Goal: Information Seeking & Learning: Learn about a topic

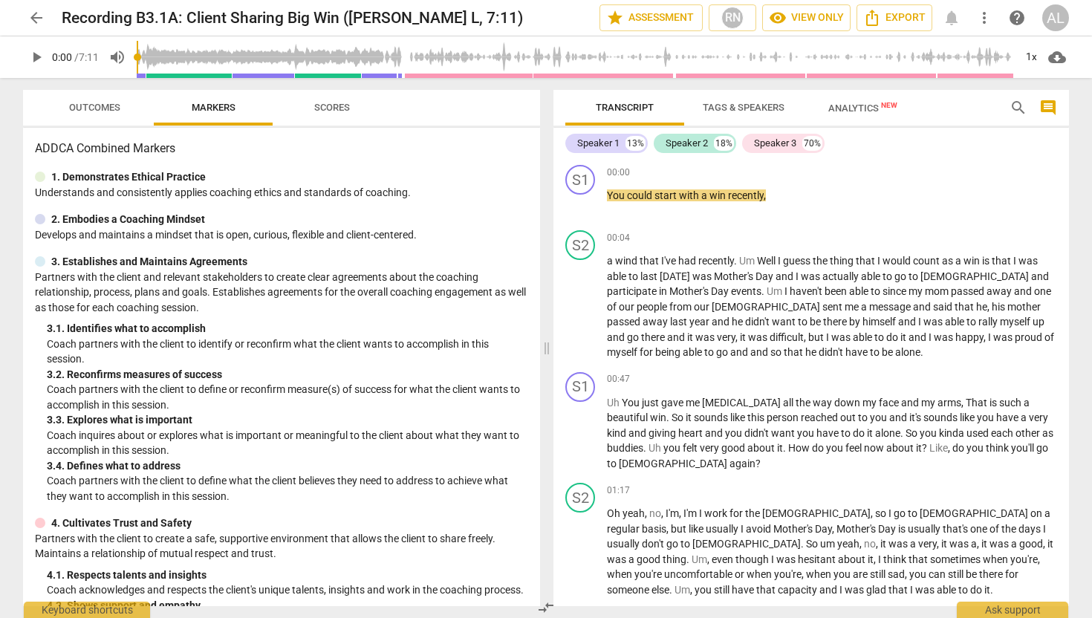
click at [34, 56] on span "play_arrow" at bounding box center [36, 57] width 18 height 18
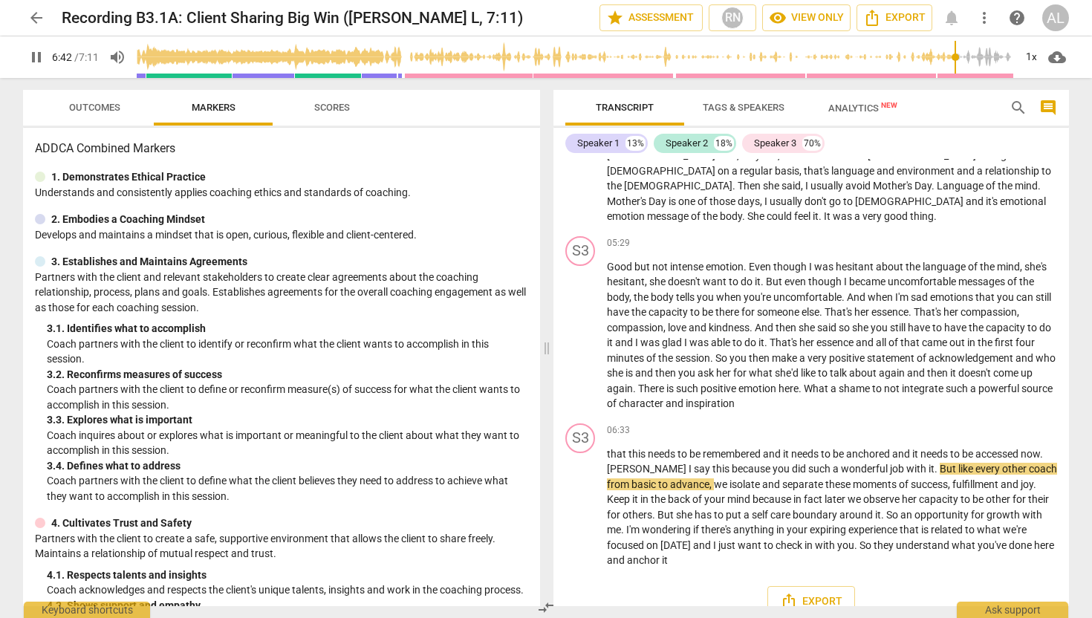
scroll to position [1149, 0]
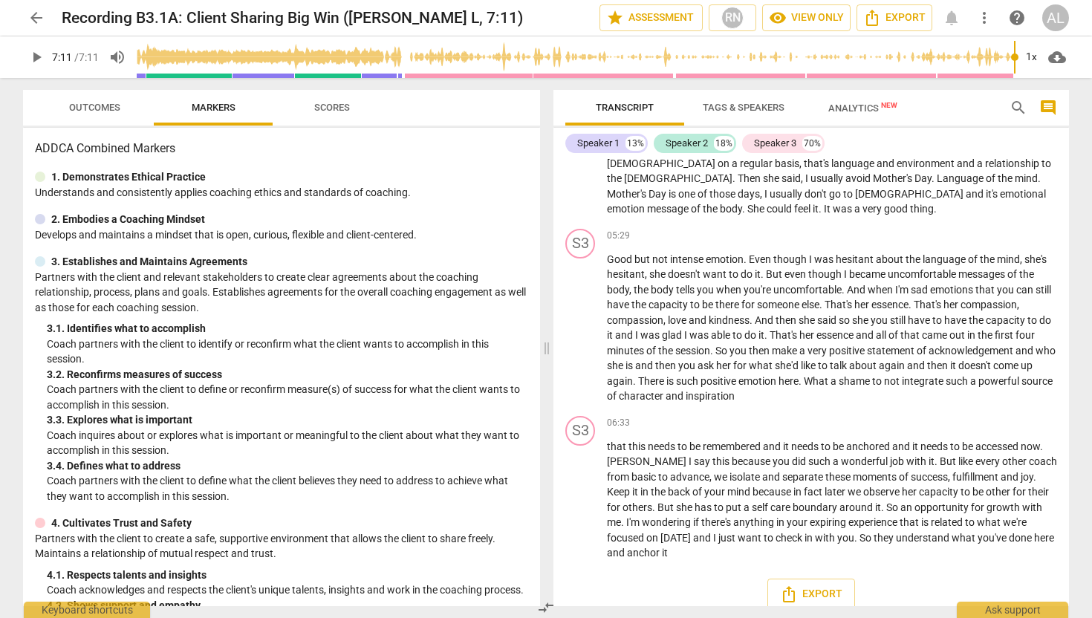
type input "431"
click at [37, 18] on span "arrow_back" at bounding box center [36, 18] width 18 height 18
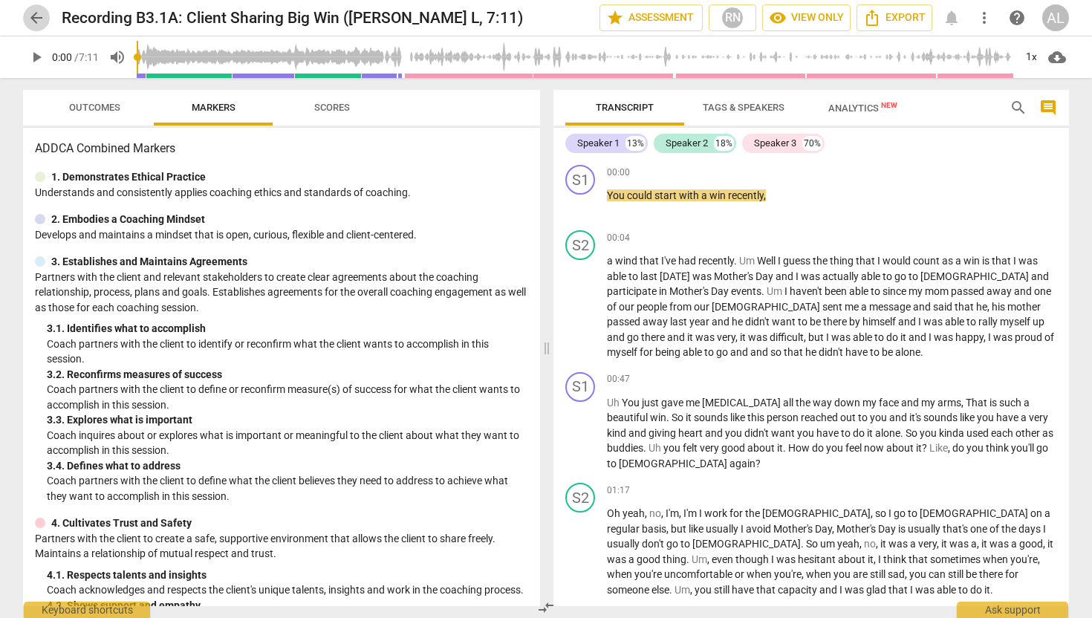
click at [33, 16] on span "arrow_back" at bounding box center [36, 18] width 18 height 18
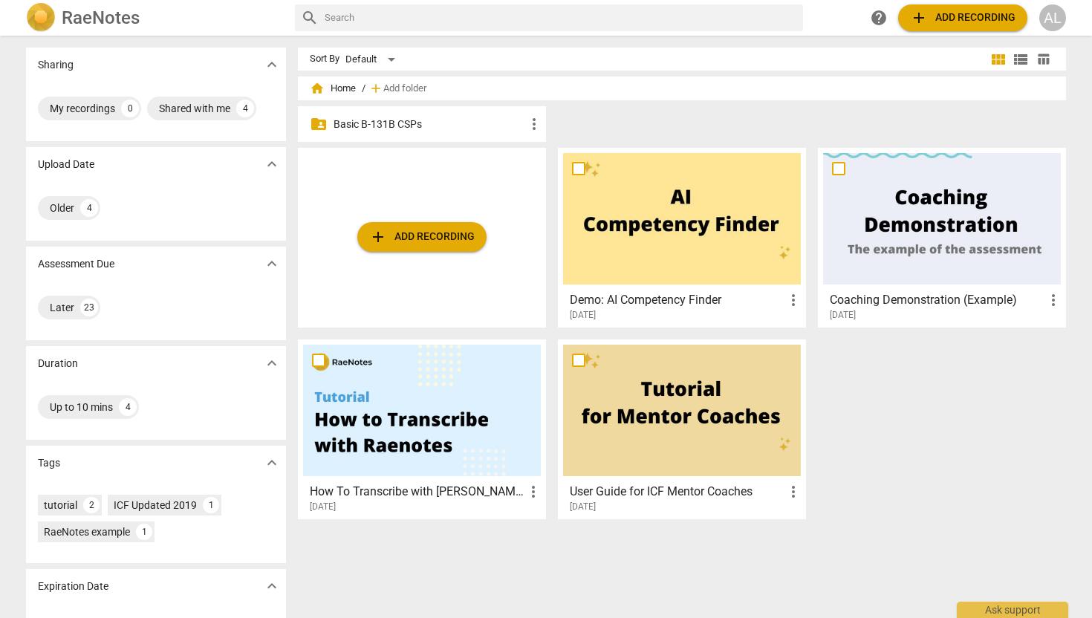
click at [340, 88] on span "home Home" at bounding box center [333, 88] width 46 height 15
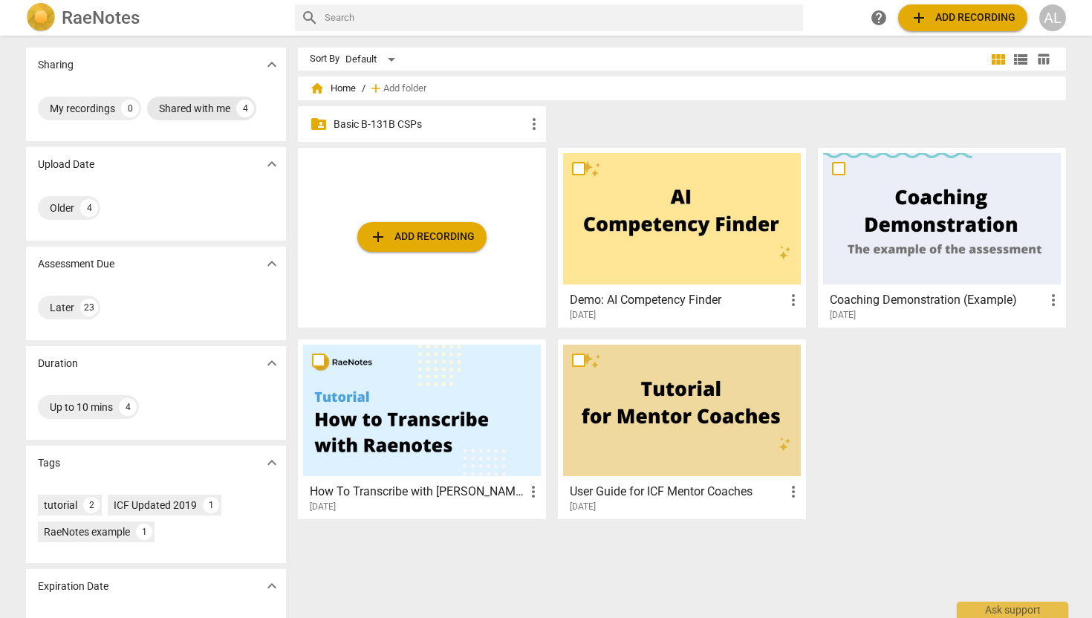
click at [194, 105] on div "Shared with me" at bounding box center [194, 108] width 71 height 15
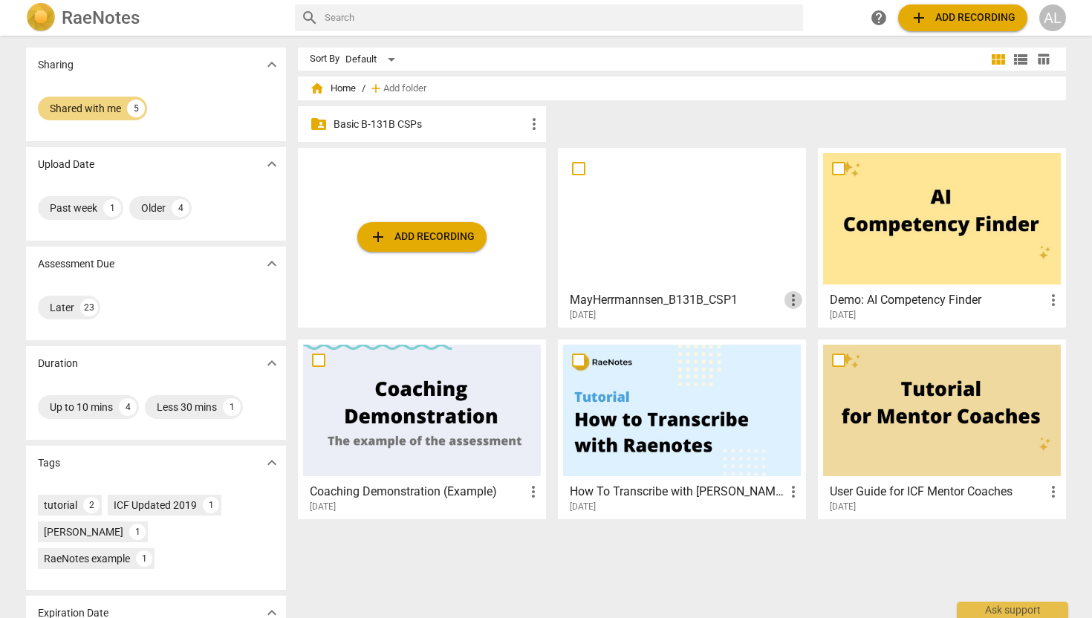
click at [792, 302] on span "more_vert" at bounding box center [794, 300] width 18 height 18
click at [131, 291] on div at bounding box center [546, 309] width 1092 height 618
click at [59, 307] on div "Later" at bounding box center [62, 307] width 25 height 15
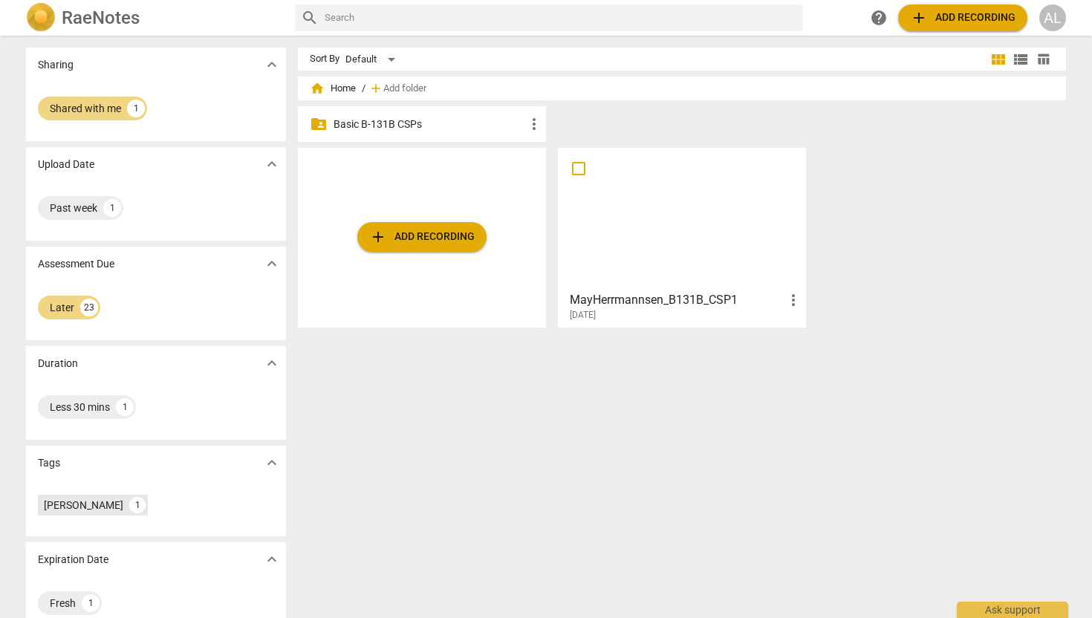
scroll to position [24, 0]
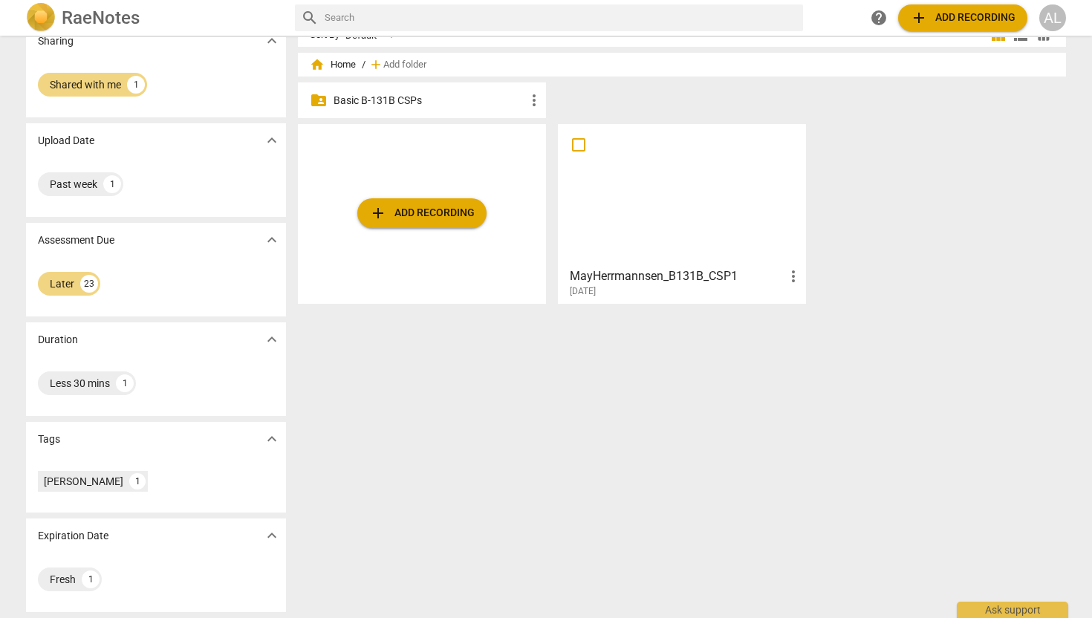
click at [270, 437] on span "expand_more" at bounding box center [272, 439] width 18 height 18
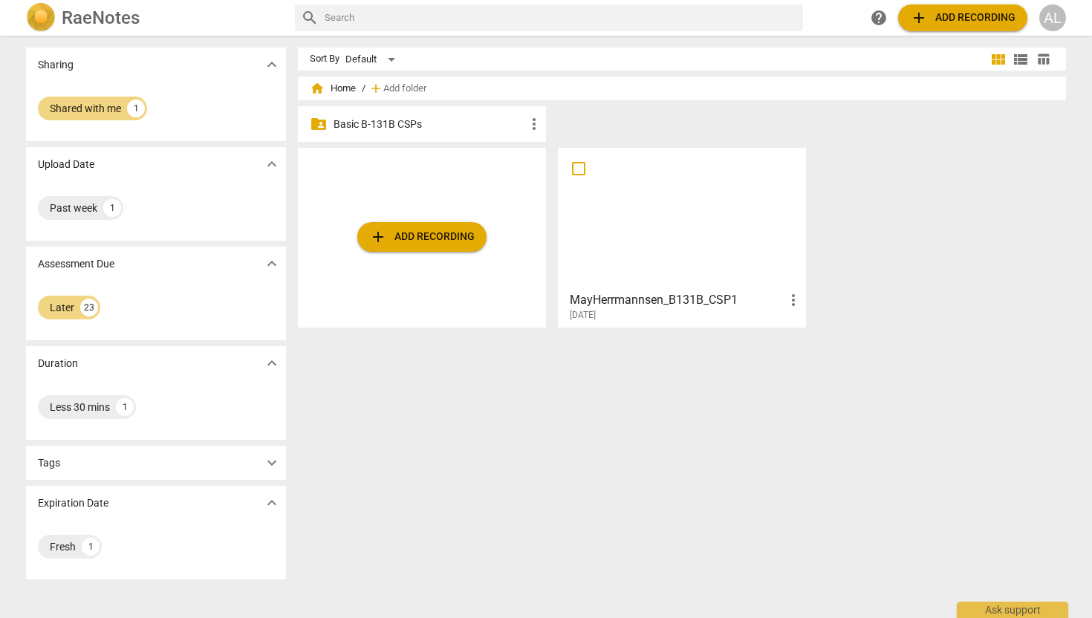
scroll to position [0, 0]
click at [270, 462] on span "expand_more" at bounding box center [272, 463] width 18 height 18
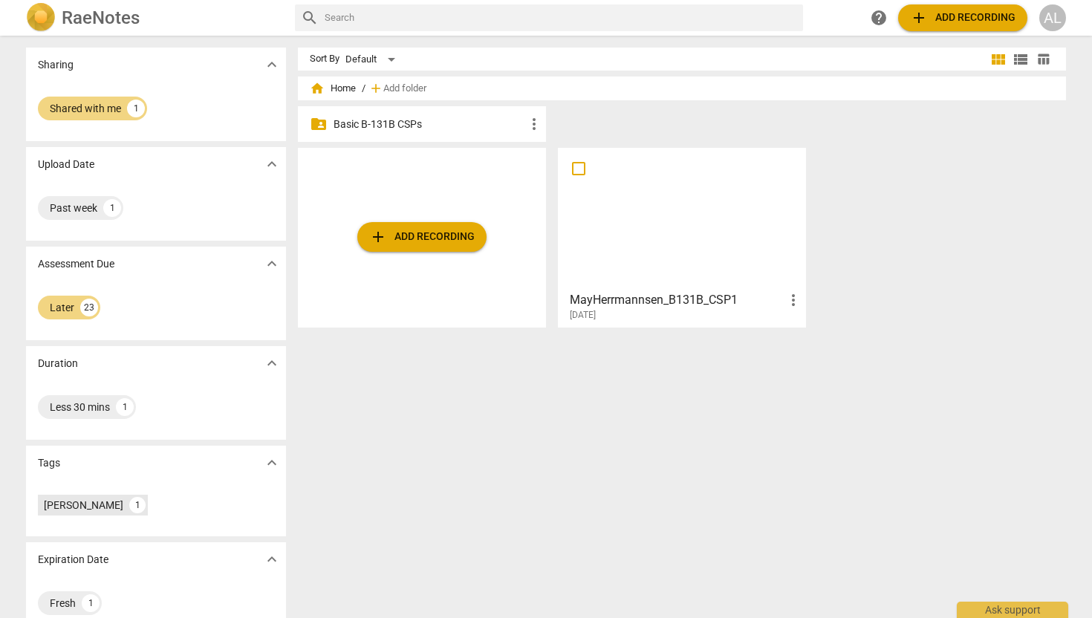
click at [94, 507] on div "[PERSON_NAME]" at bounding box center [83, 505] width 79 height 15
click at [788, 299] on span "more_vert" at bounding box center [794, 300] width 18 height 18
click at [267, 467] on div at bounding box center [546, 309] width 1092 height 618
click at [140, 507] on div "1" at bounding box center [137, 505] width 16 height 16
click at [222, 478] on div "Tags expand_more" at bounding box center [156, 463] width 260 height 34
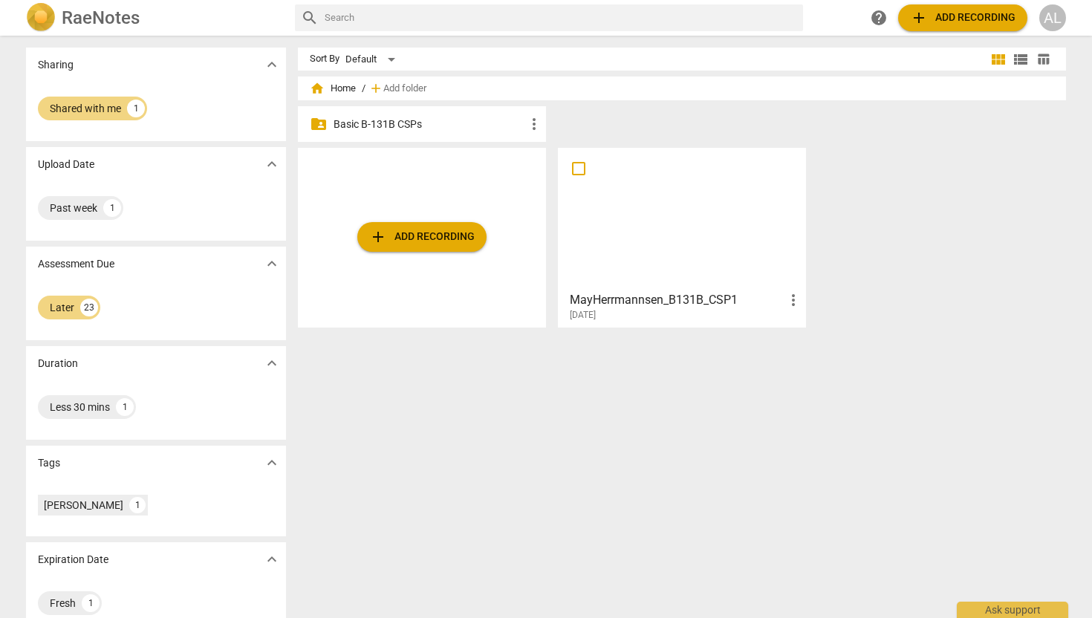
click at [373, 129] on p "Basic B-131B CSPs" at bounding box center [430, 125] width 192 height 16
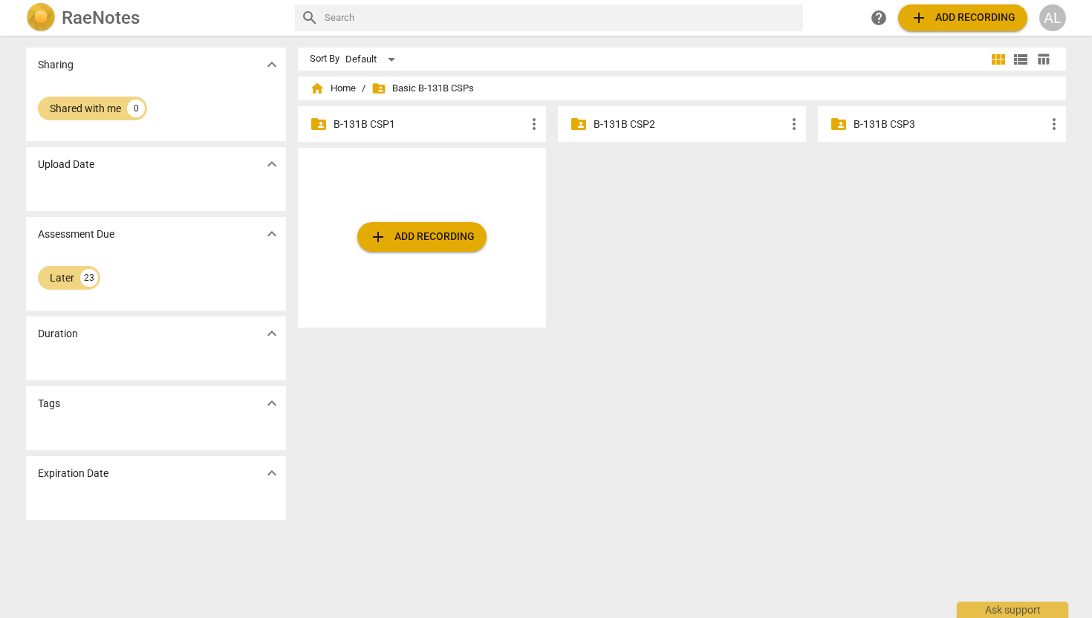
click at [608, 134] on div "folder_shared B-131B CSP2 more_vert" at bounding box center [682, 124] width 248 height 36
click at [620, 126] on p "B-131B CSP2" at bounding box center [690, 125] width 192 height 16
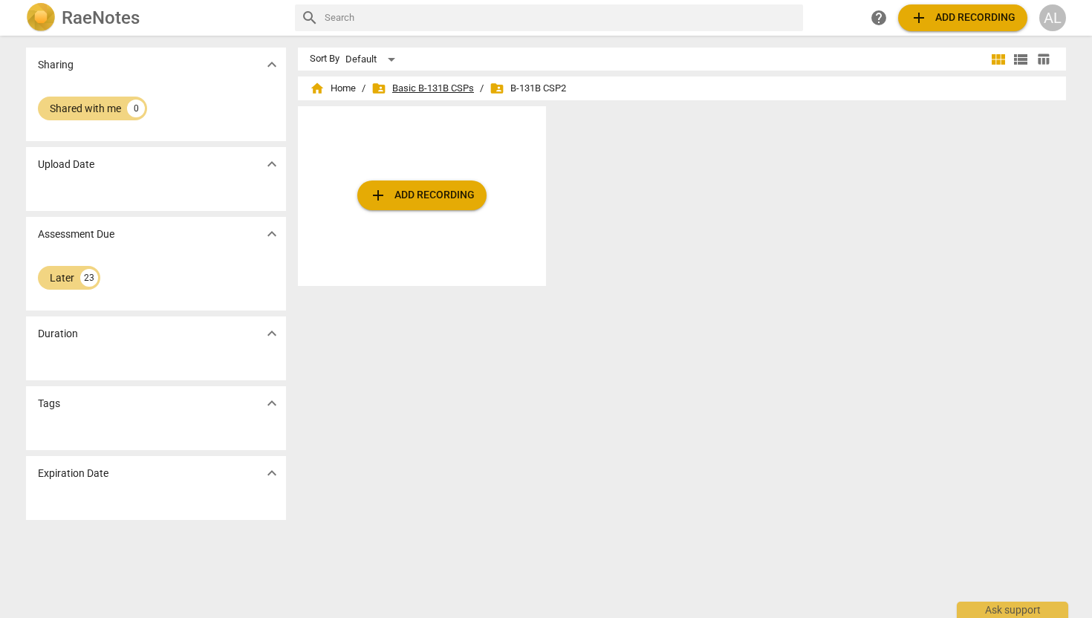
click at [394, 91] on span "folder_shared Basic B-131B CSPs" at bounding box center [422, 88] width 103 height 15
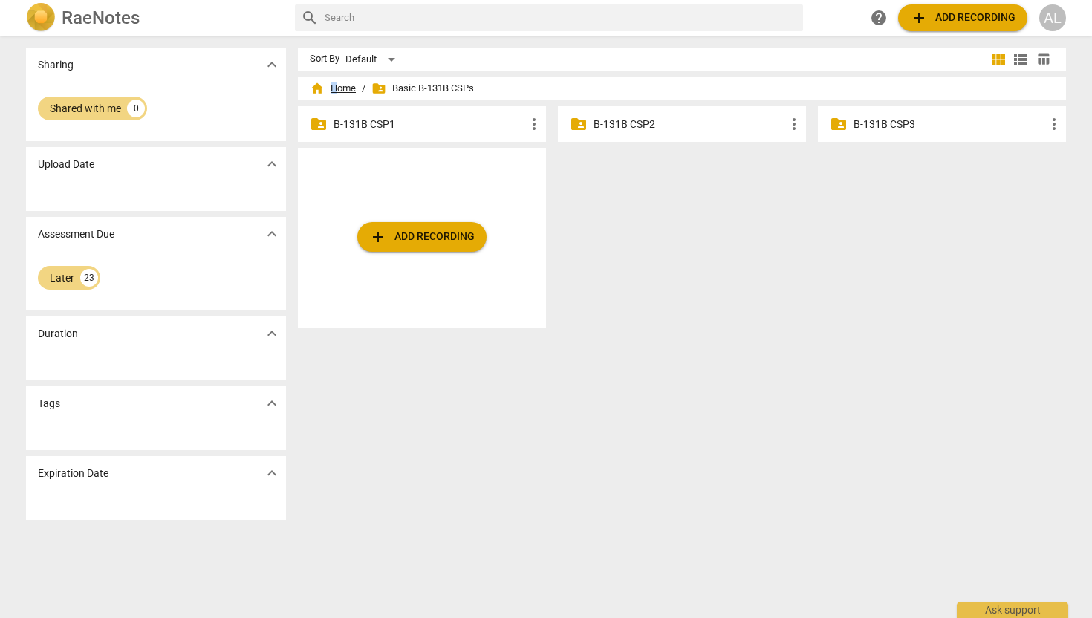
click at [331, 85] on span "home Home" at bounding box center [333, 88] width 46 height 15
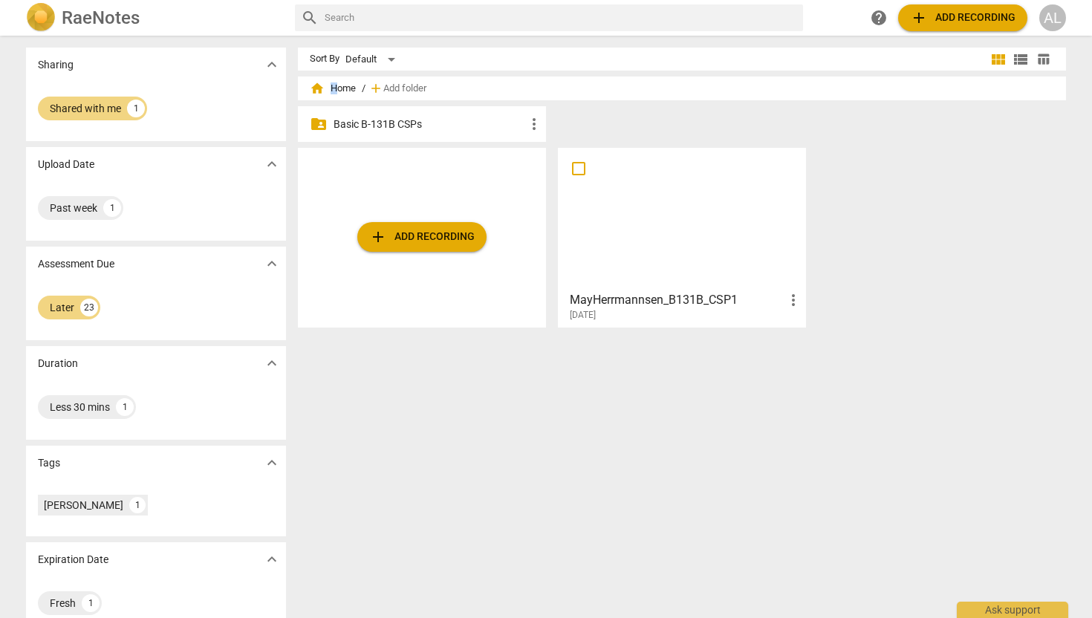
click at [577, 170] on input "checkbox" at bounding box center [578, 169] width 31 height 18
checkbox input "false"
click at [789, 299] on span "more_vert" at bounding box center [794, 300] width 18 height 18
click at [577, 172] on div at bounding box center [546, 309] width 1092 height 618
click at [579, 169] on input "checkbox" at bounding box center [578, 169] width 31 height 18
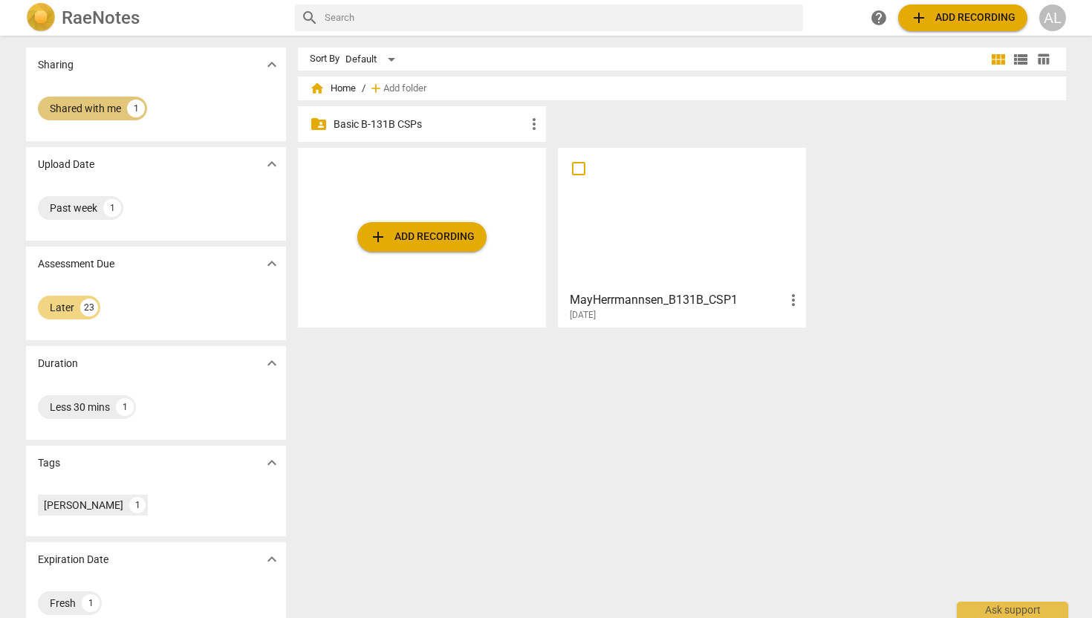
click at [66, 105] on div "Shared with me" at bounding box center [85, 108] width 71 height 15
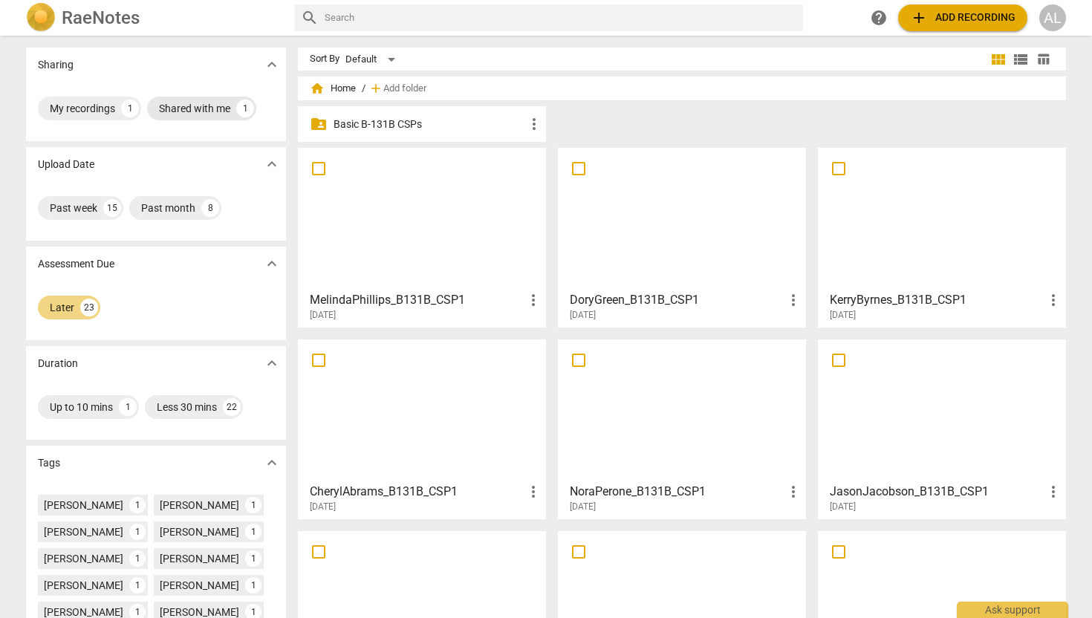
click at [187, 104] on div "Shared with me" at bounding box center [194, 108] width 71 height 15
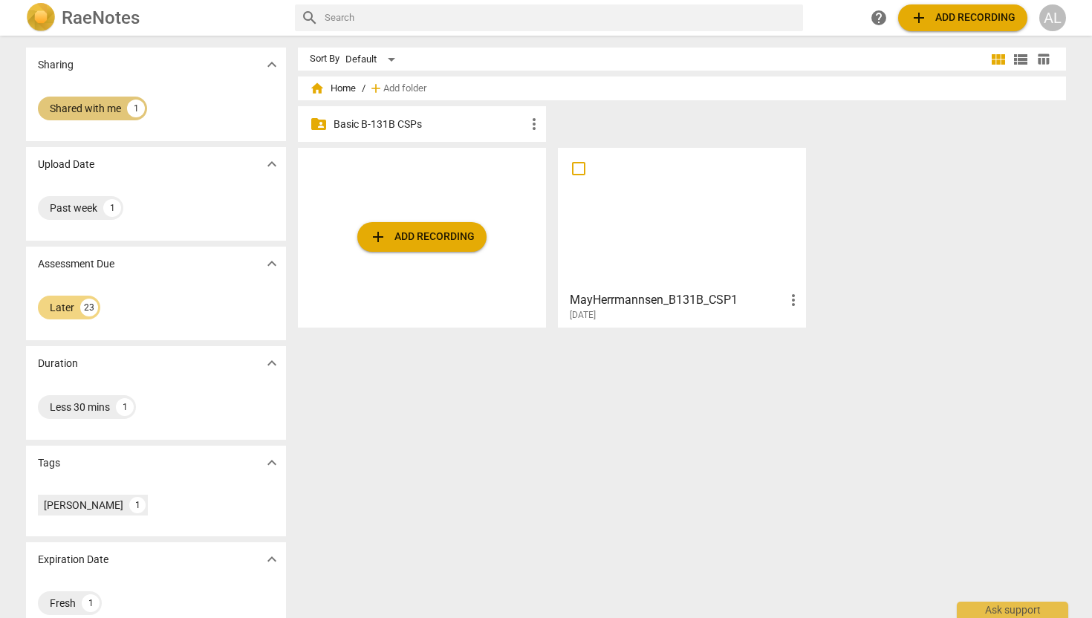
click at [90, 113] on div "Shared with me" at bounding box center [85, 108] width 71 height 15
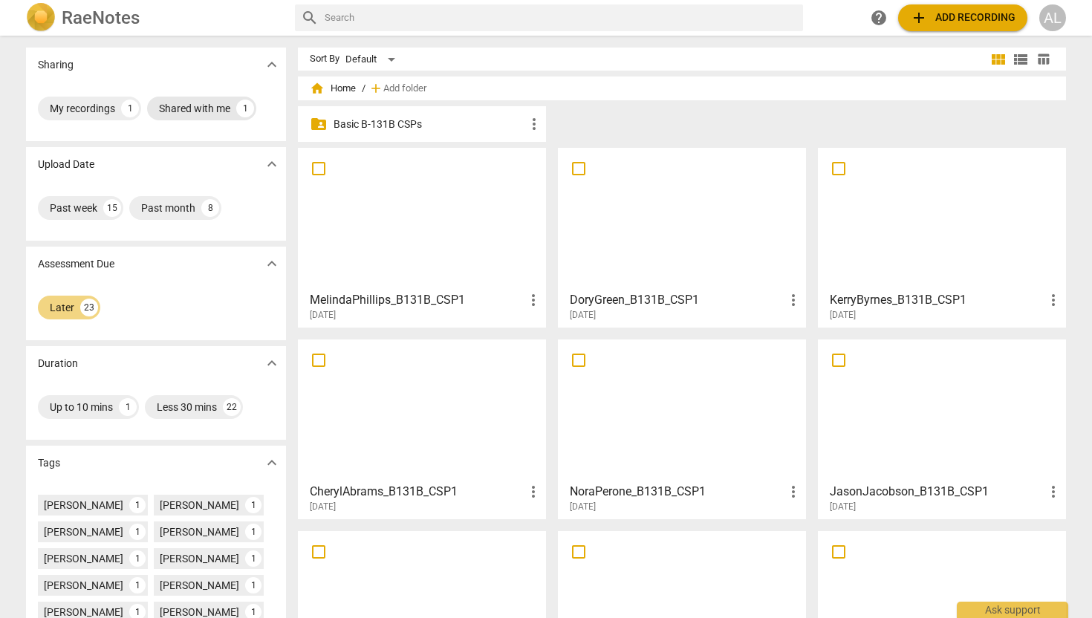
click at [90, 113] on div "My recordings" at bounding box center [82, 108] width 65 height 15
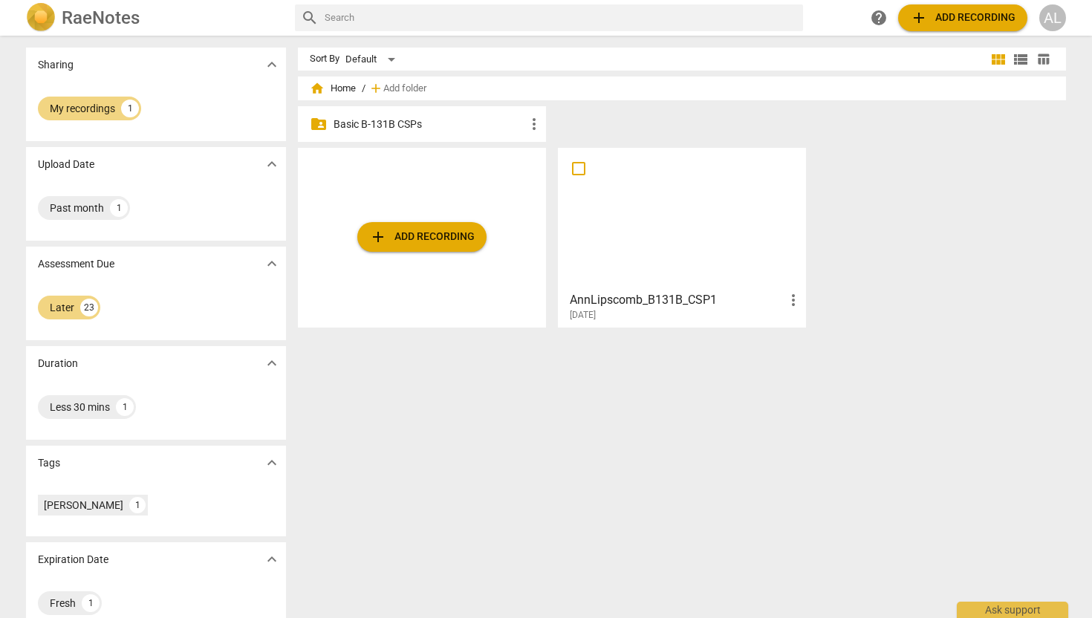
click at [90, 113] on div "My recordings" at bounding box center [82, 108] width 65 height 15
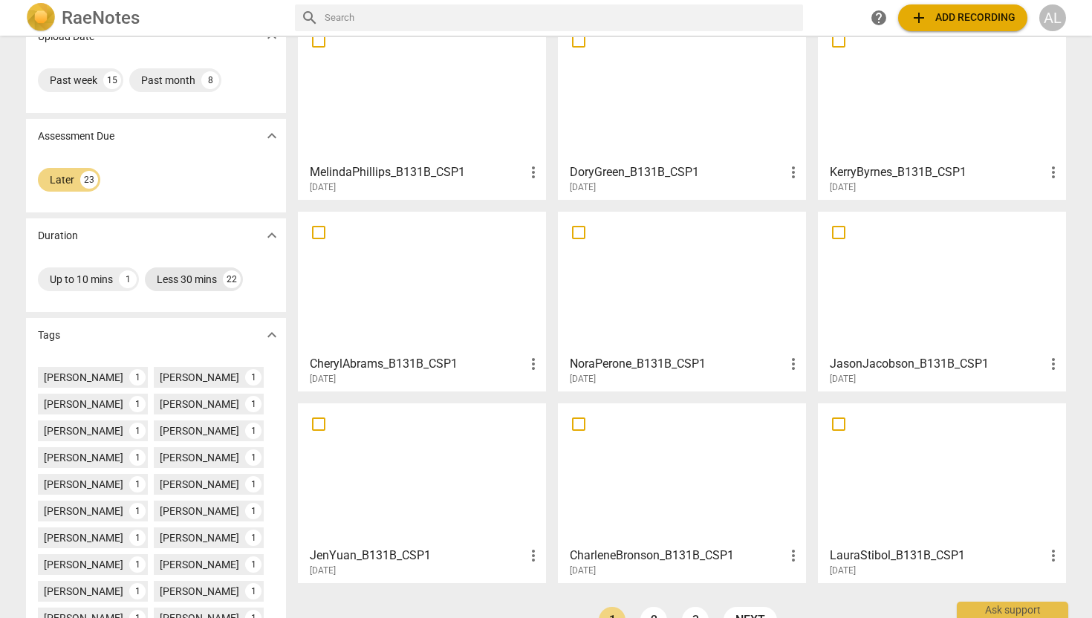
scroll to position [264, 0]
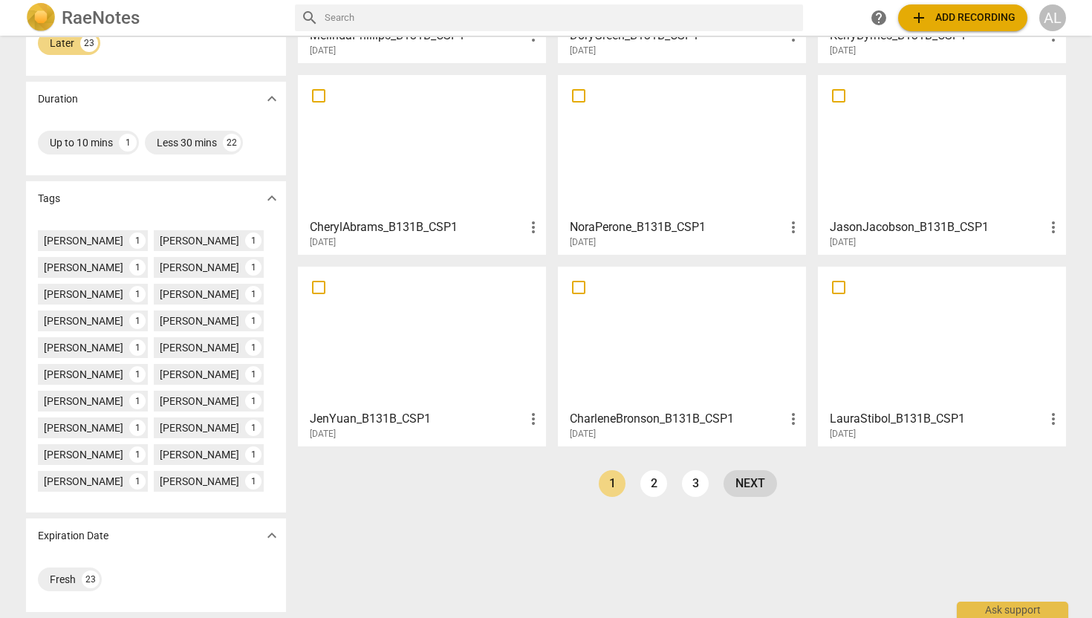
click at [751, 484] on link "next" at bounding box center [750, 483] width 53 height 27
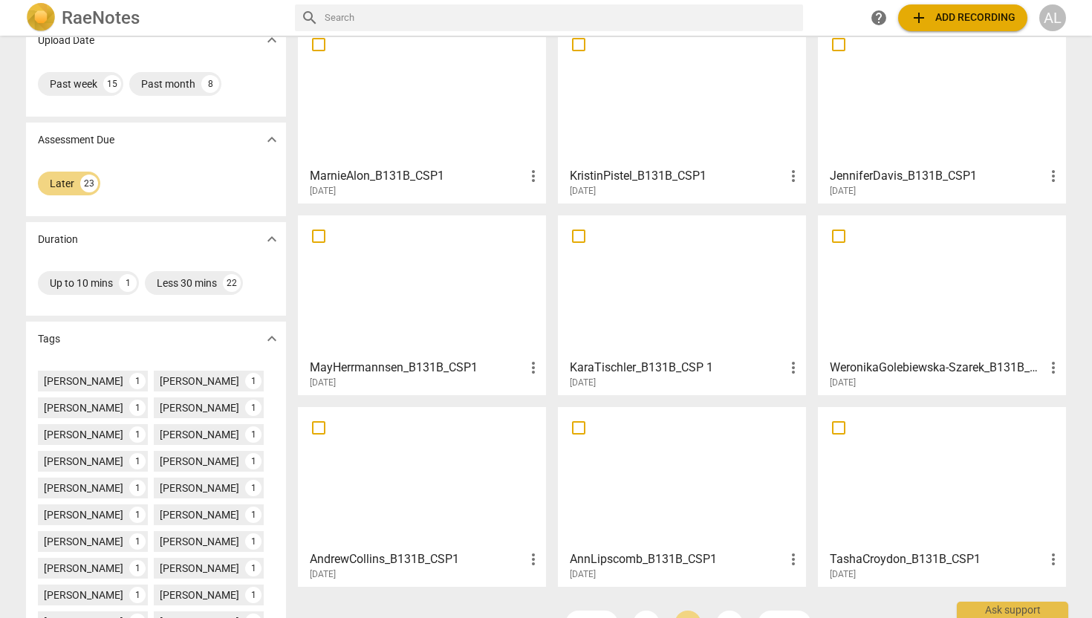
scroll to position [169, 0]
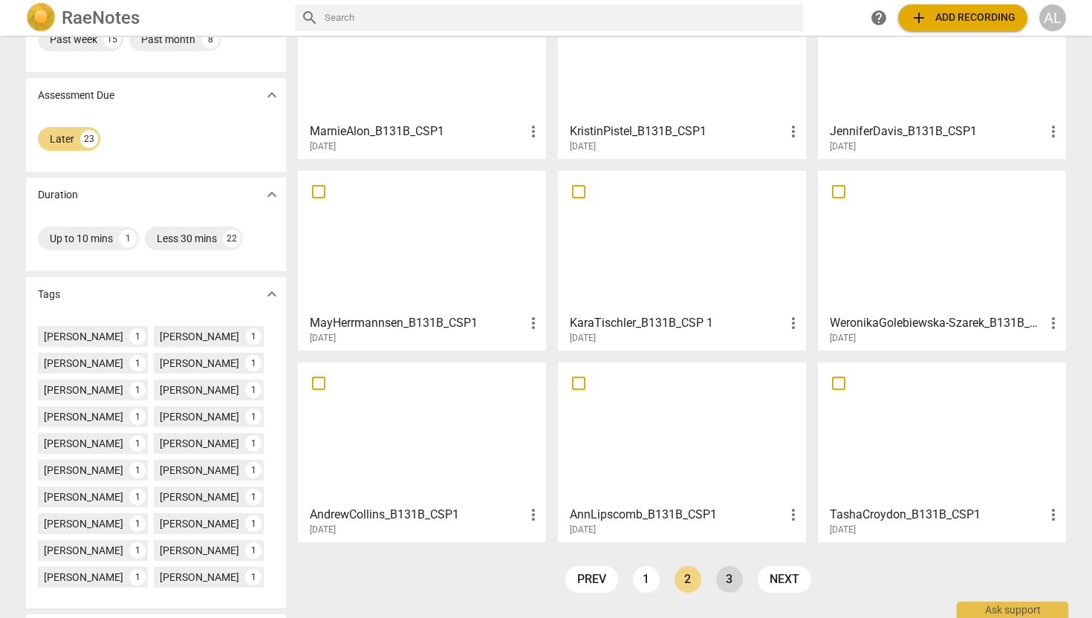
click at [728, 582] on link "3" at bounding box center [729, 579] width 27 height 27
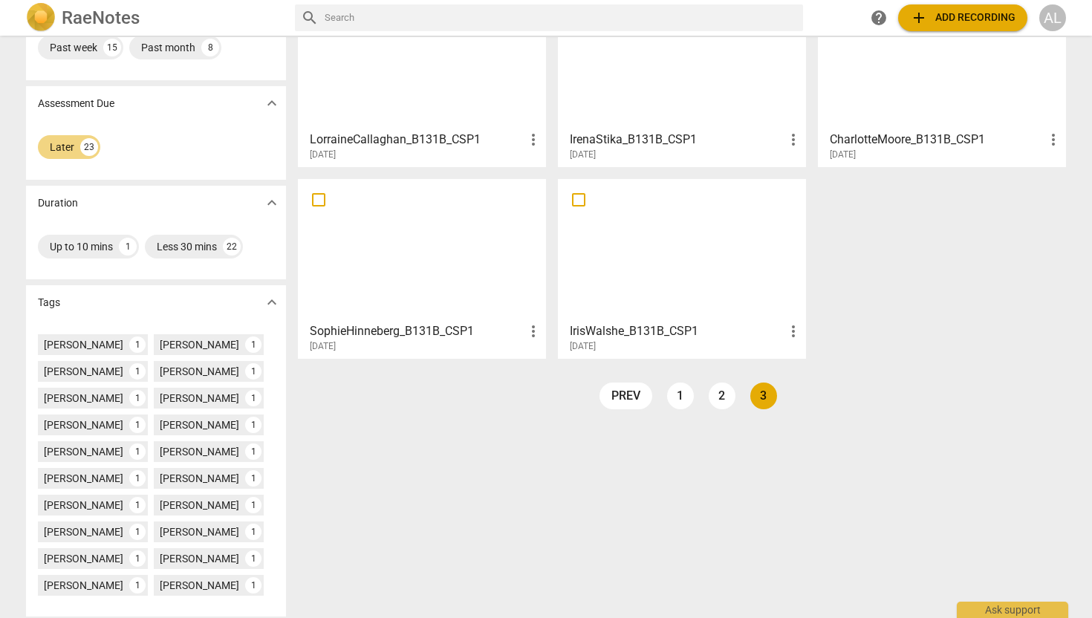
scroll to position [210, 0]
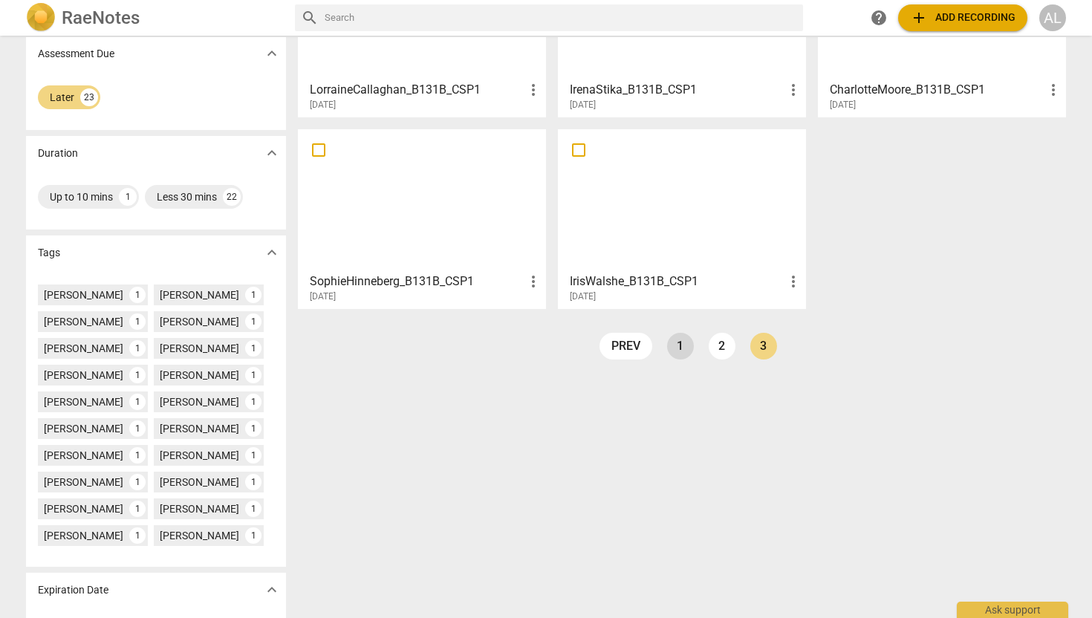
click at [678, 345] on link "1" at bounding box center [680, 346] width 27 height 27
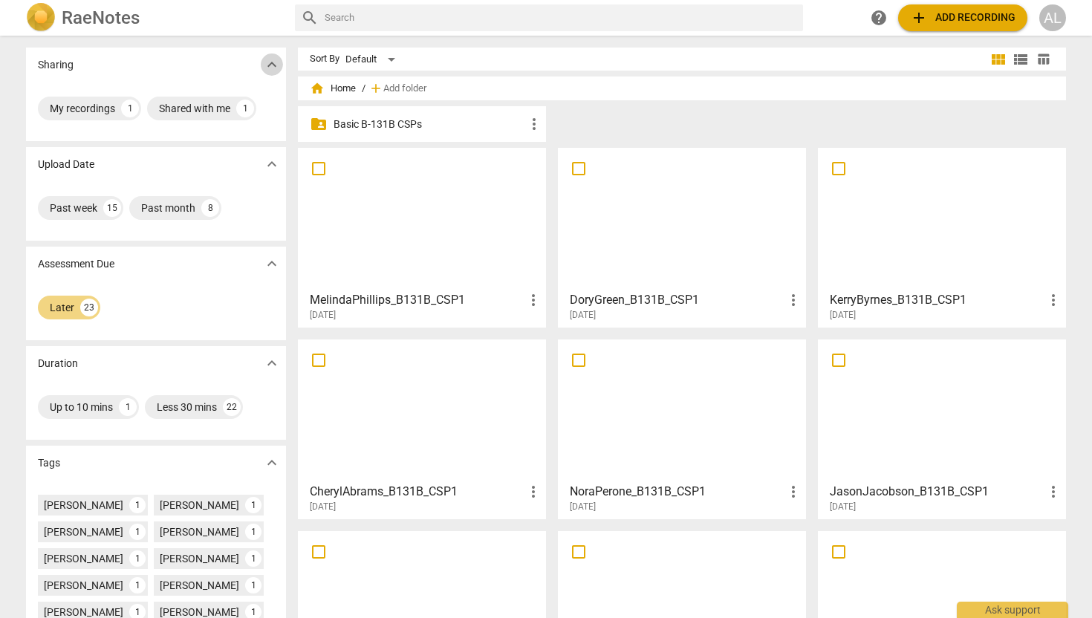
click at [264, 66] on span "expand_more" at bounding box center [272, 65] width 18 height 18
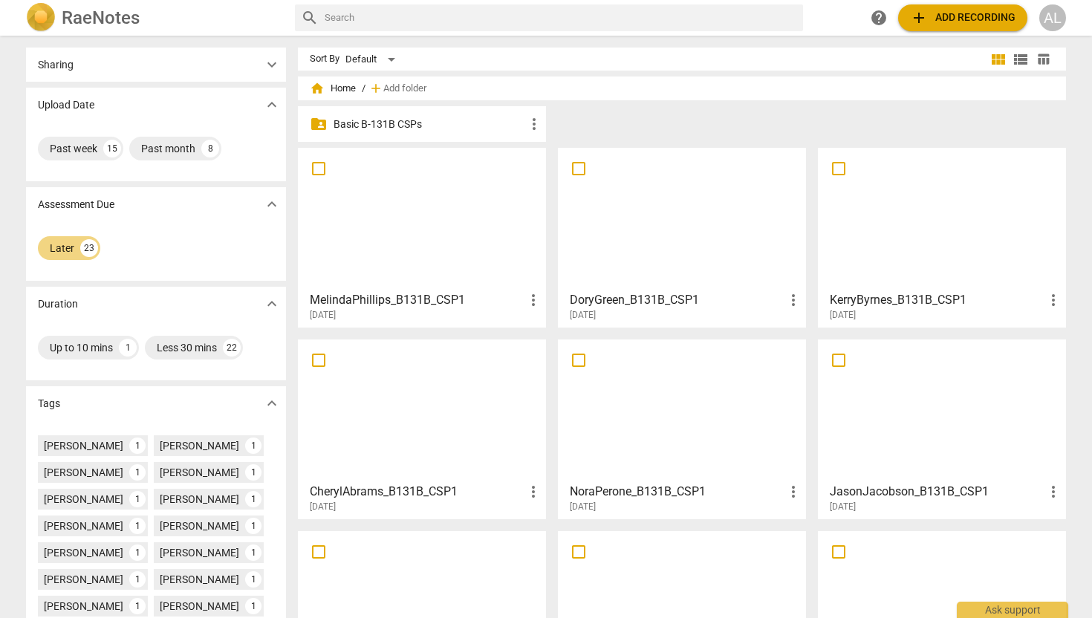
click at [38, 13] on img at bounding box center [41, 18] width 30 height 30
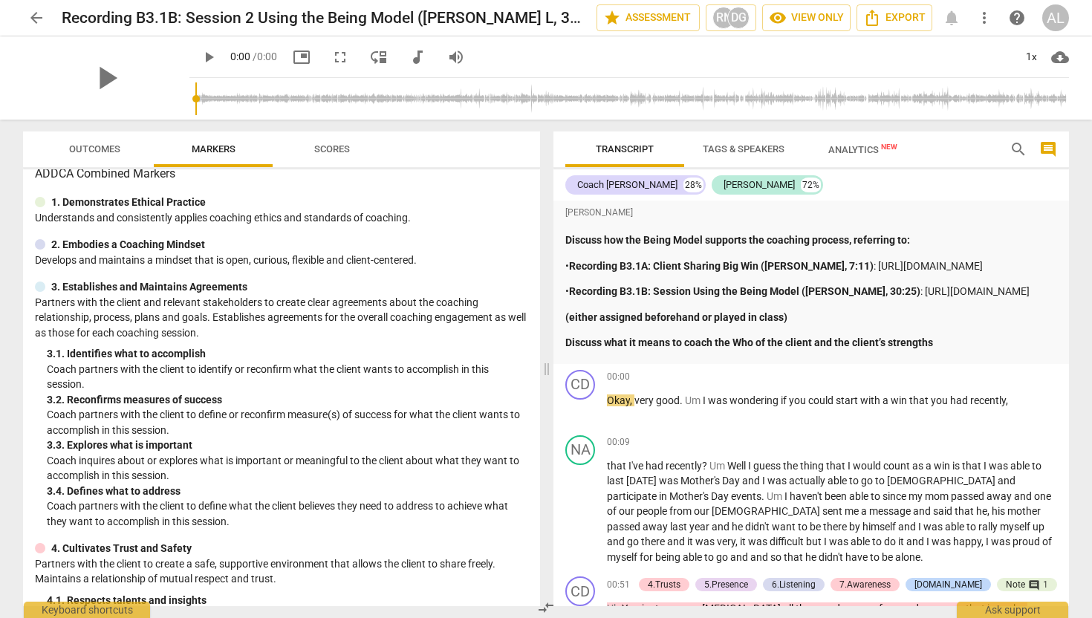
scroll to position [17, 0]
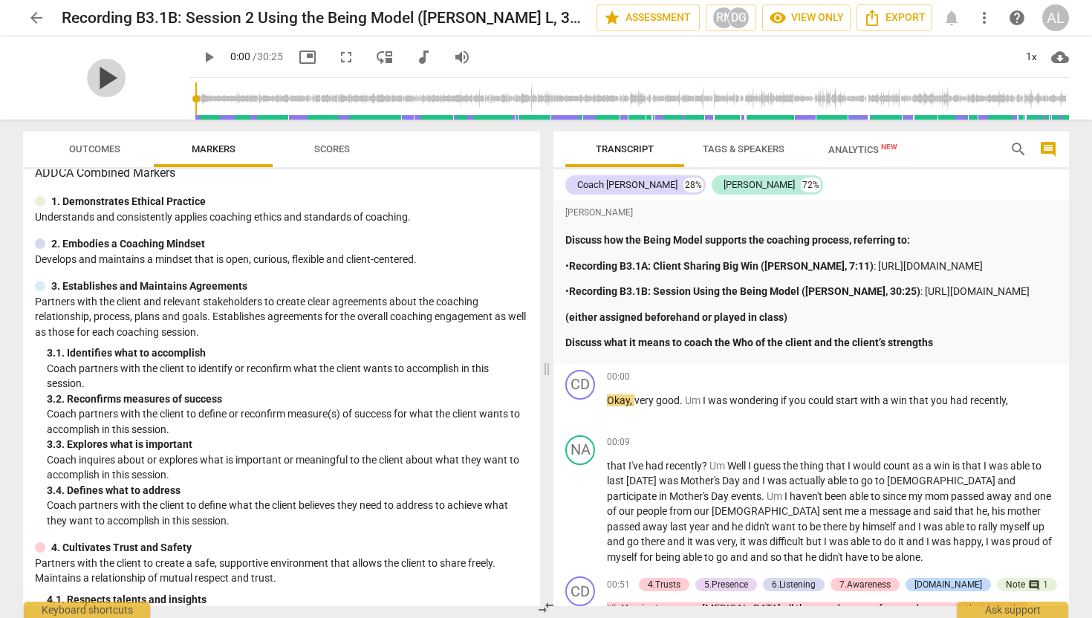
click at [99, 78] on span "play_arrow" at bounding box center [106, 78] width 39 height 39
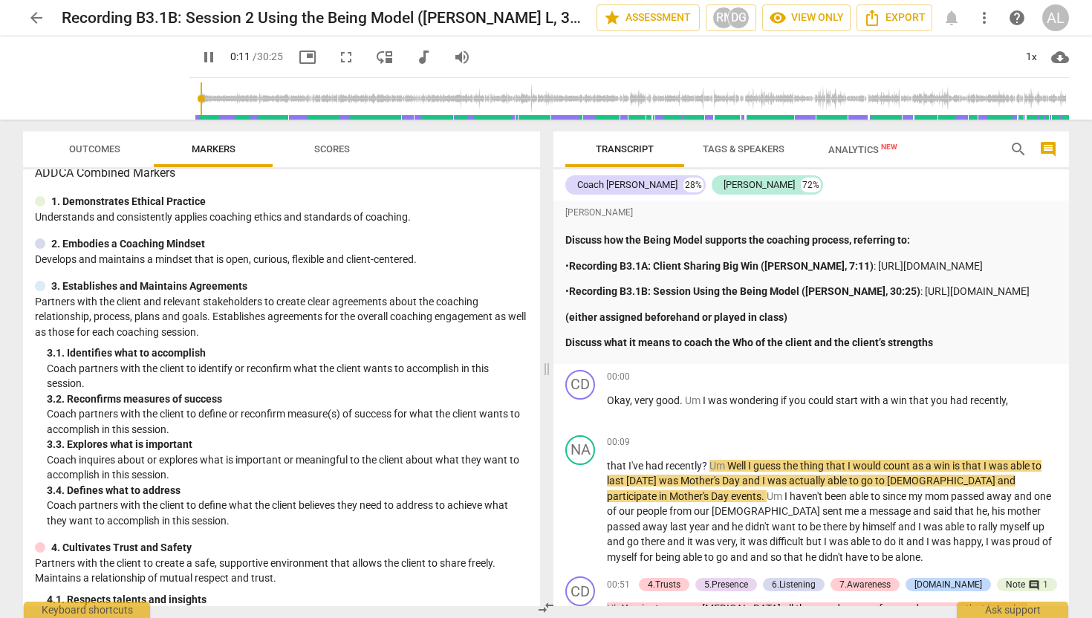
click at [1085, 411] on div "arrow_back Recording B3.1B: Session 2 Using the Being Model (Debra L, 30:25) st…" at bounding box center [546, 309] width 1092 height 618
click at [1075, 410] on div "Transcript Tags & Speakers Analytics New search comment Coach Debra 28% Natasha…" at bounding box center [814, 369] width 533 height 499
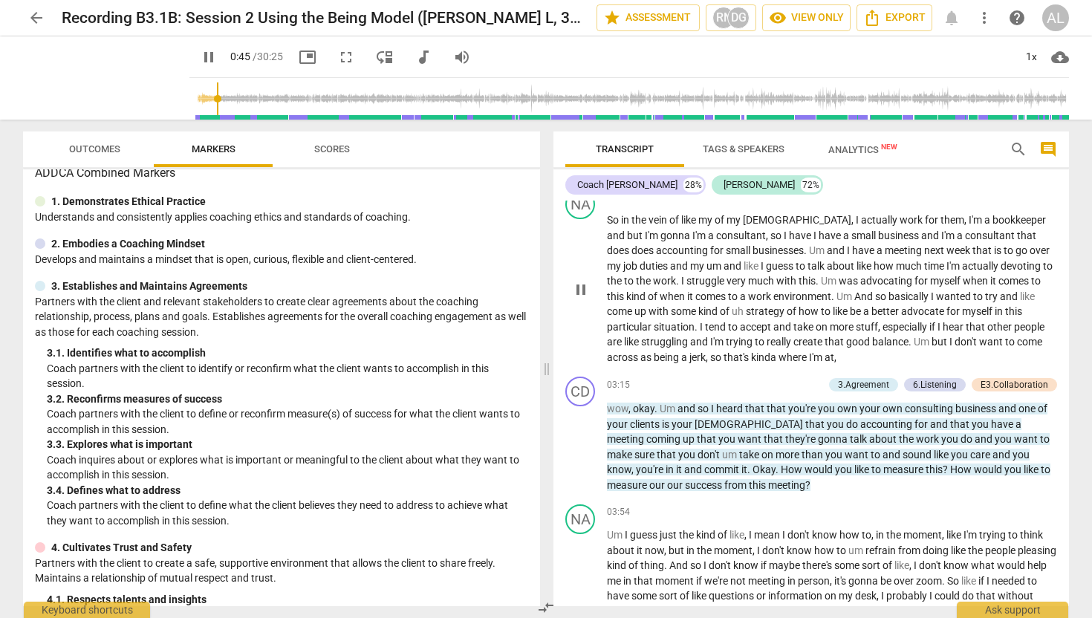
scroll to position [727, 0]
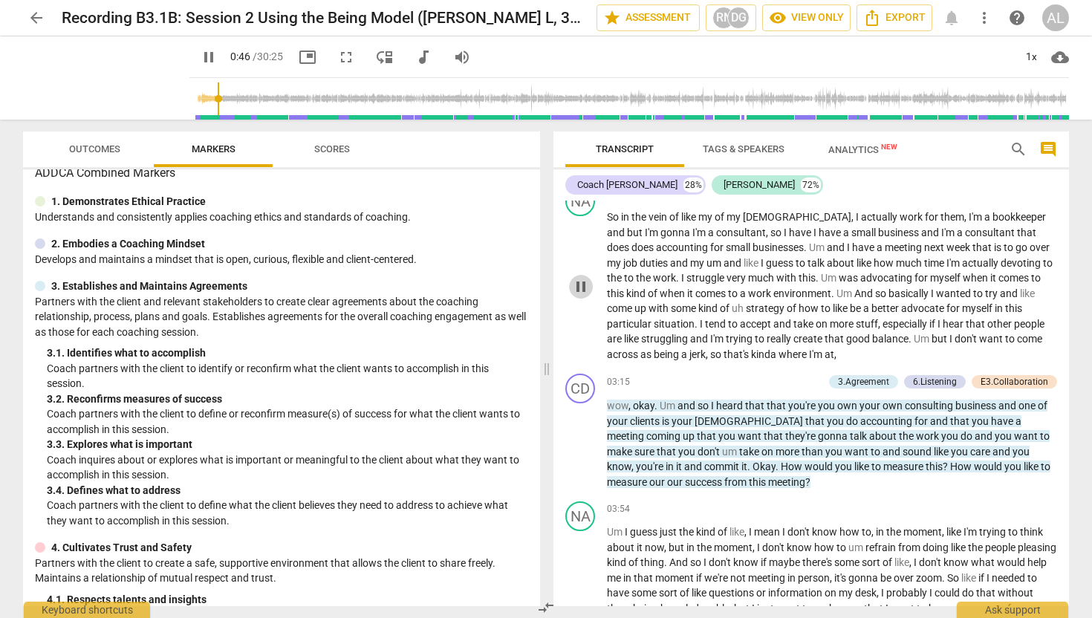
click at [578, 296] on span "pause" at bounding box center [581, 287] width 18 height 18
click at [578, 296] on span "play_arrow" at bounding box center [581, 287] width 18 height 18
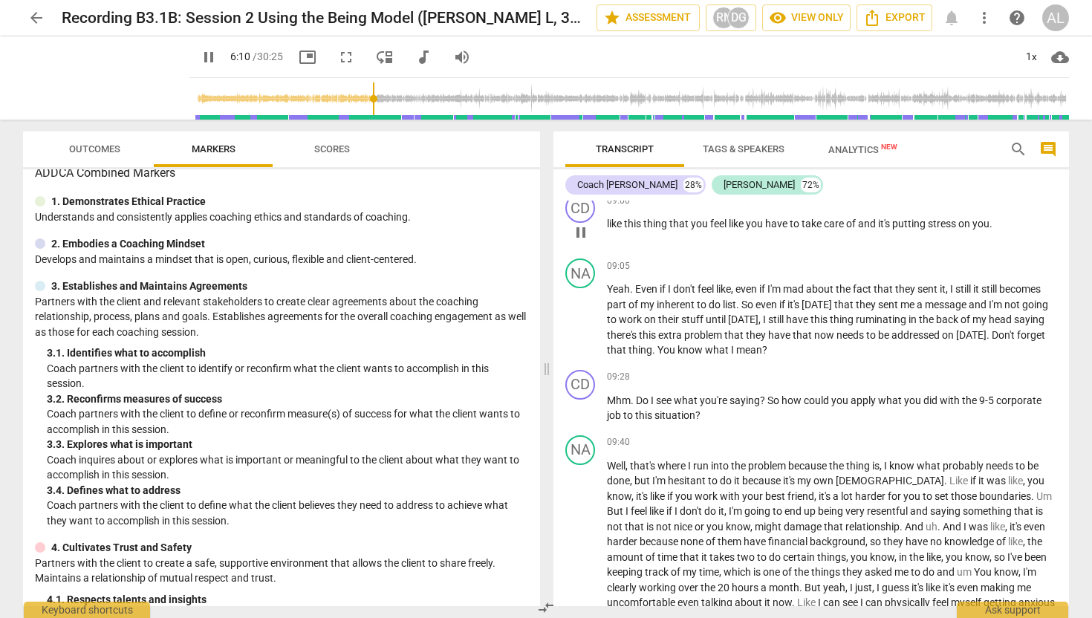
scroll to position [2053, 0]
click at [200, 52] on span "pause" at bounding box center [209, 57] width 18 height 18
type input "375"
